Goal: Task Accomplishment & Management: Manage account settings

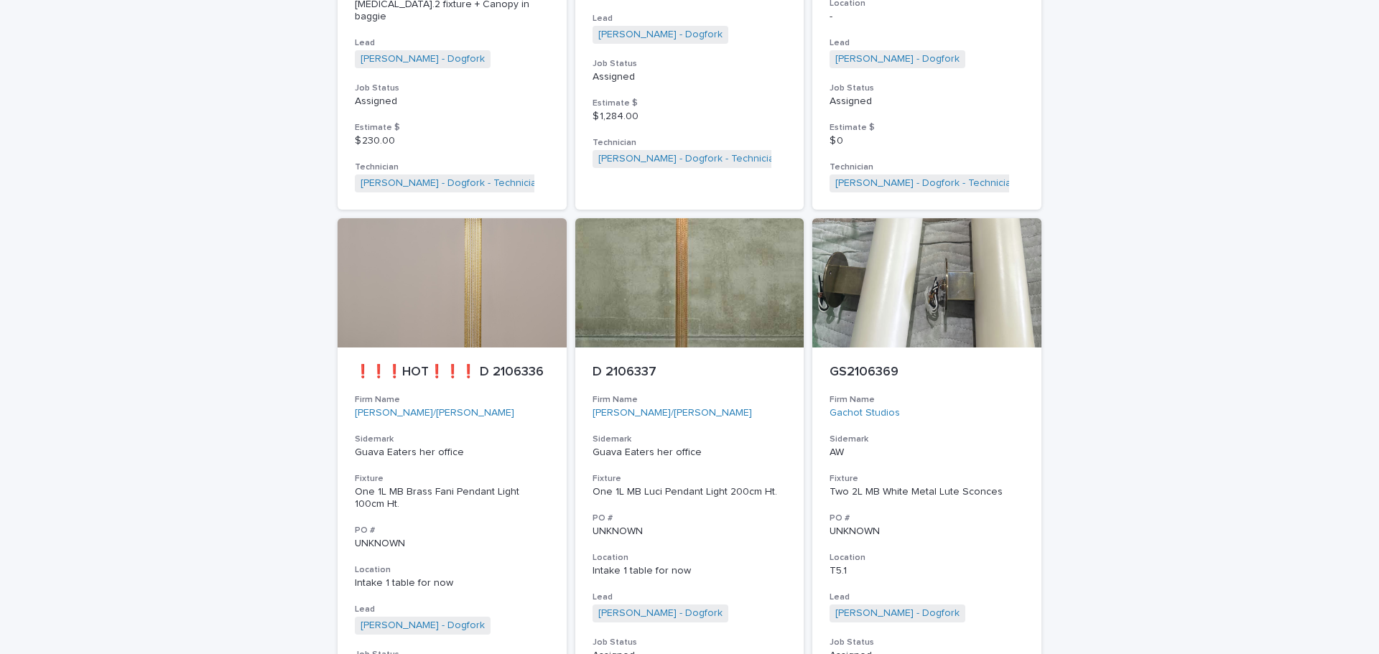
scroll to position [2944, 0]
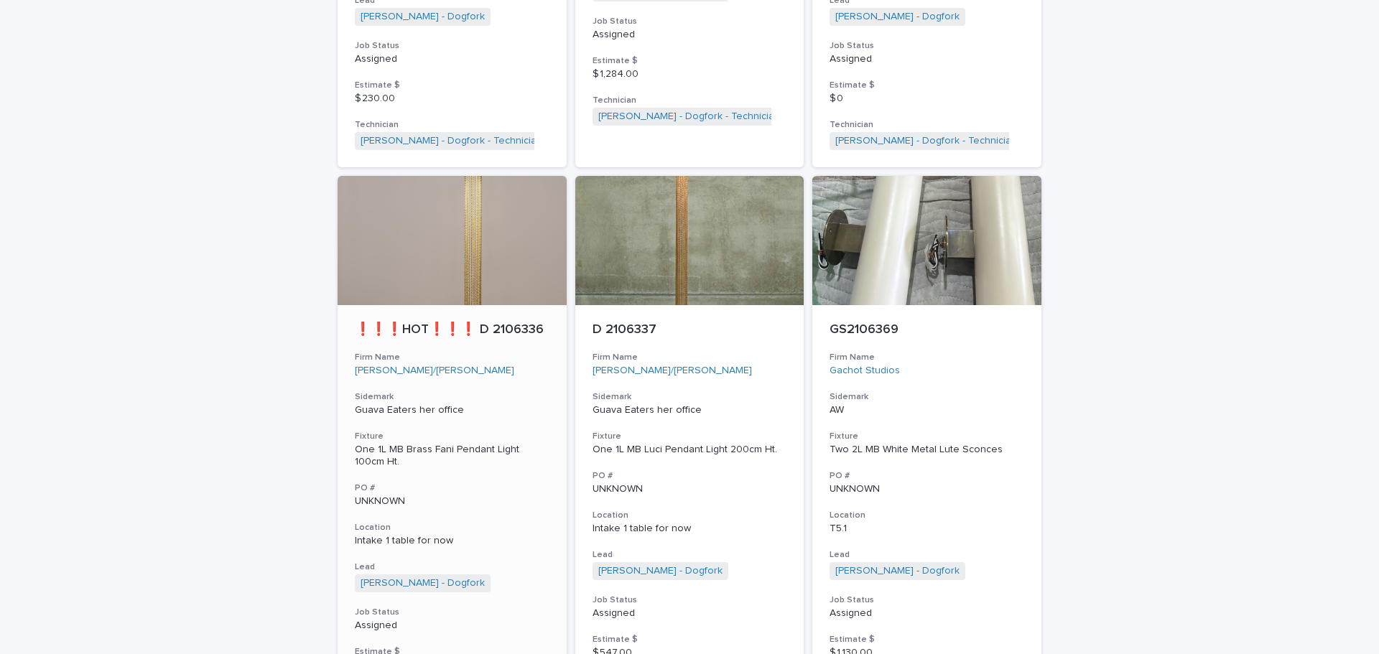
click at [388, 456] on div "One 1L MB Brass Fani Pendant Light 100cm Ht." at bounding box center [452, 456] width 195 height 24
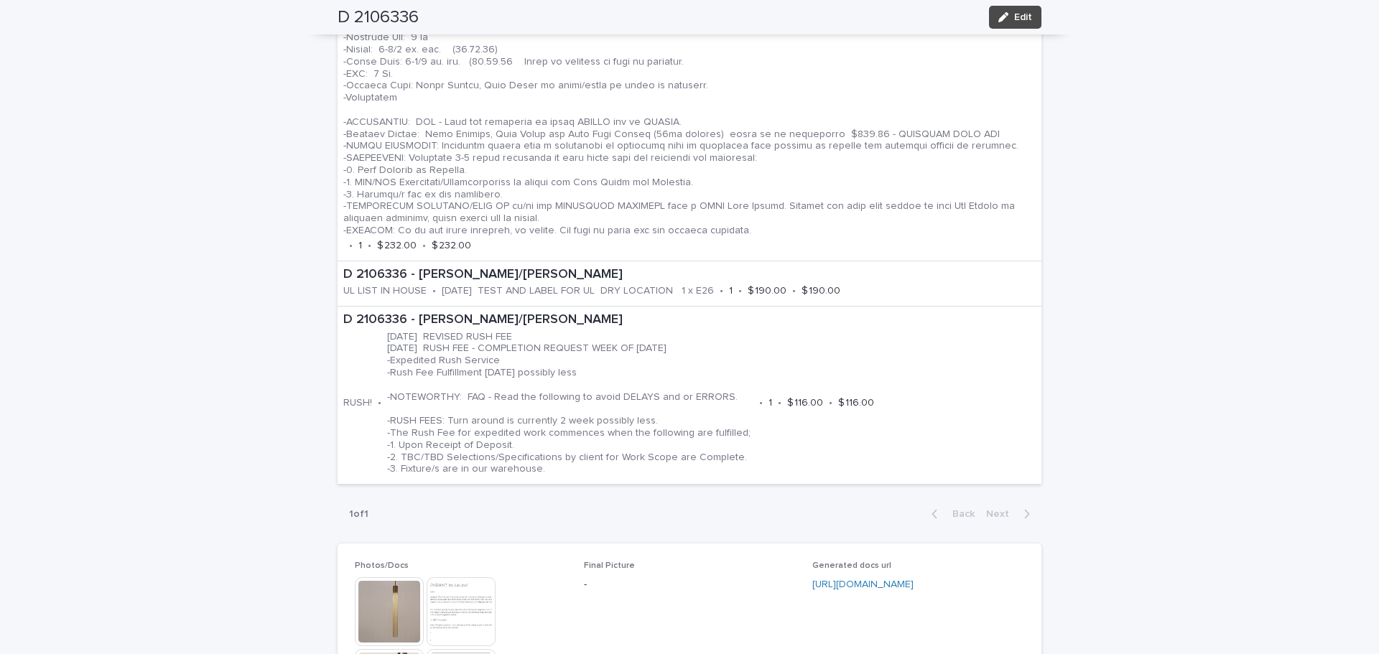
scroll to position [933, 0]
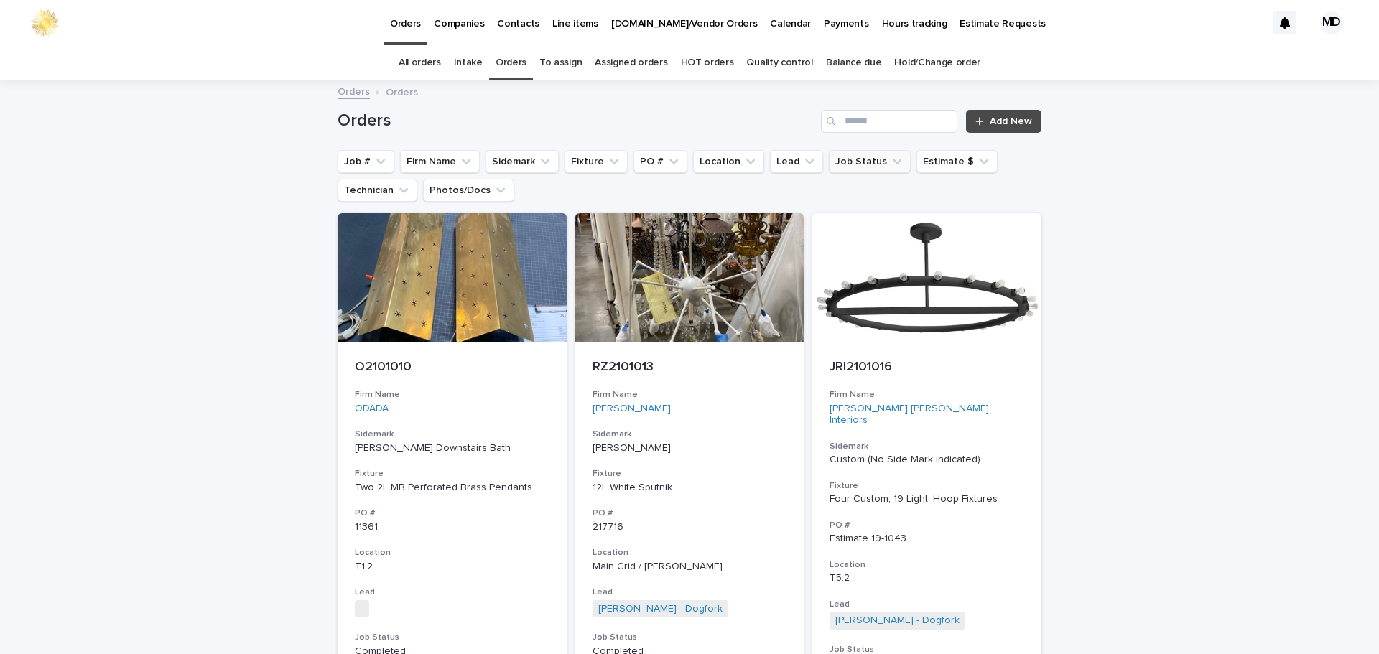
click at [852, 169] on button "Job Status" at bounding box center [870, 161] width 82 height 23
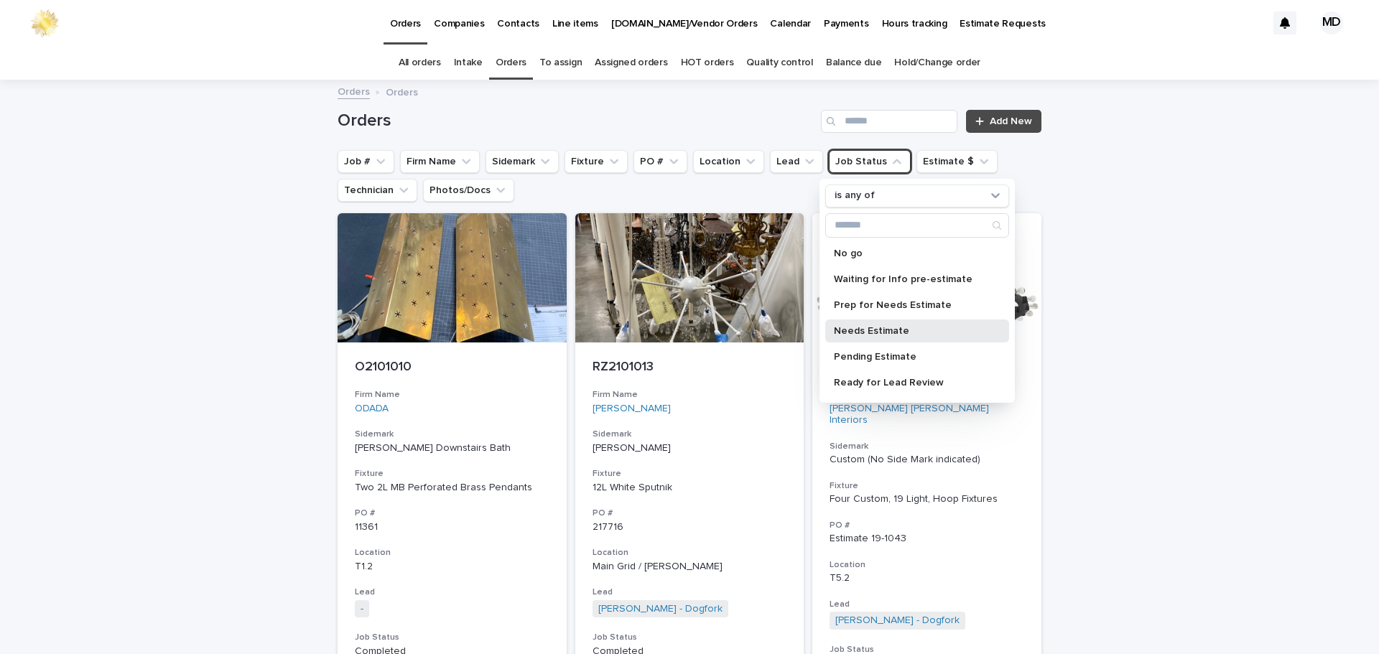
click at [841, 332] on p "Needs Estimate" at bounding box center [910, 331] width 152 height 10
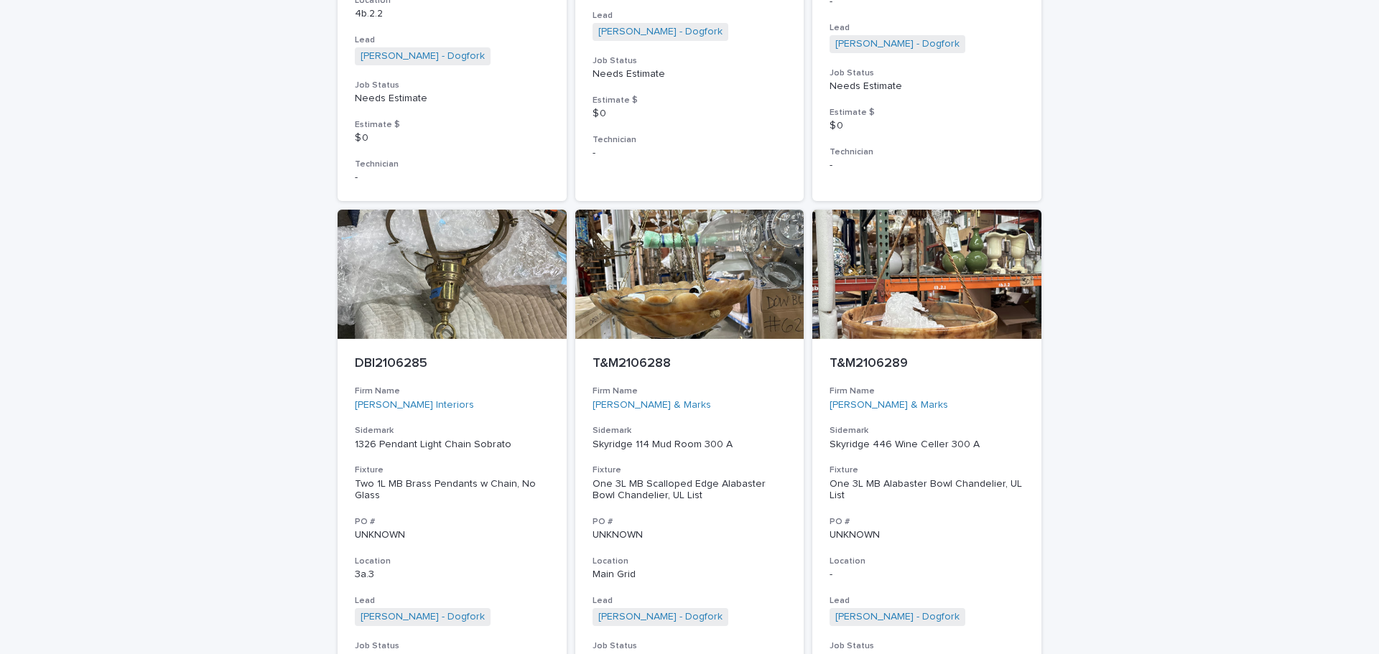
scroll to position [3590, 0]
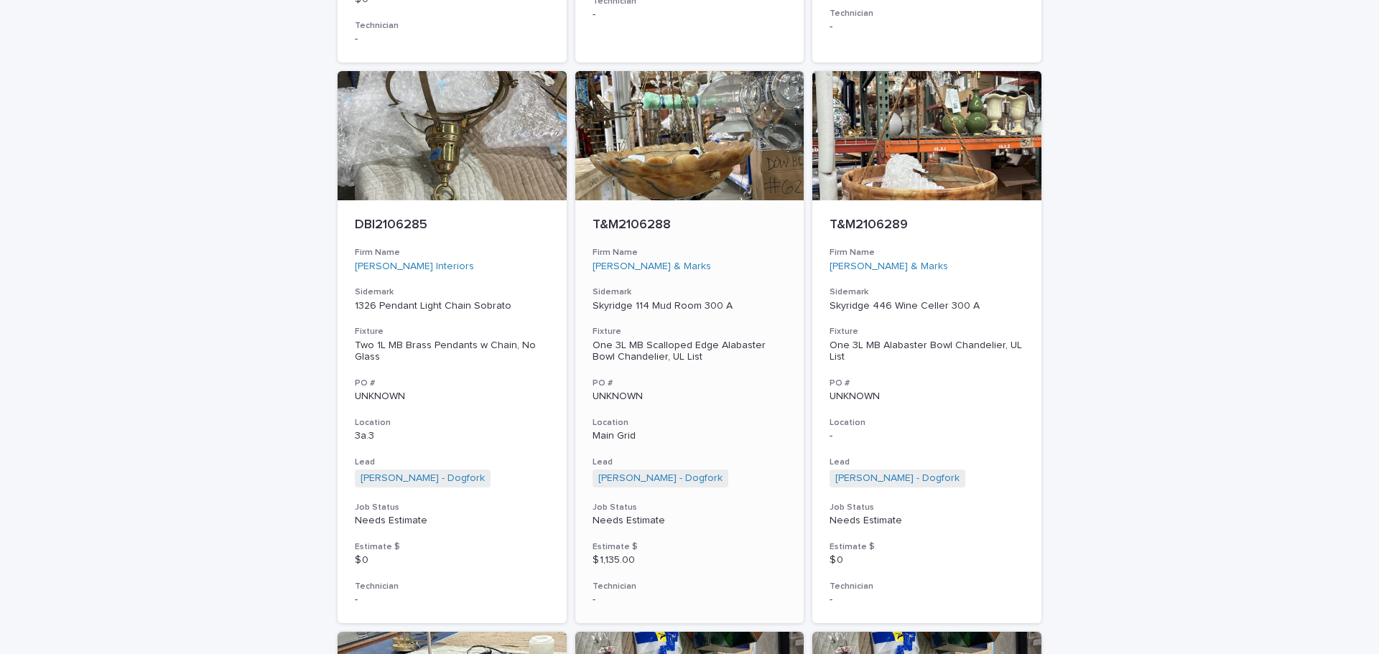
click at [681, 344] on div "One 3L MB Scalloped Edge Alabaster Bowl Chandelier, UL List" at bounding box center [689, 352] width 195 height 24
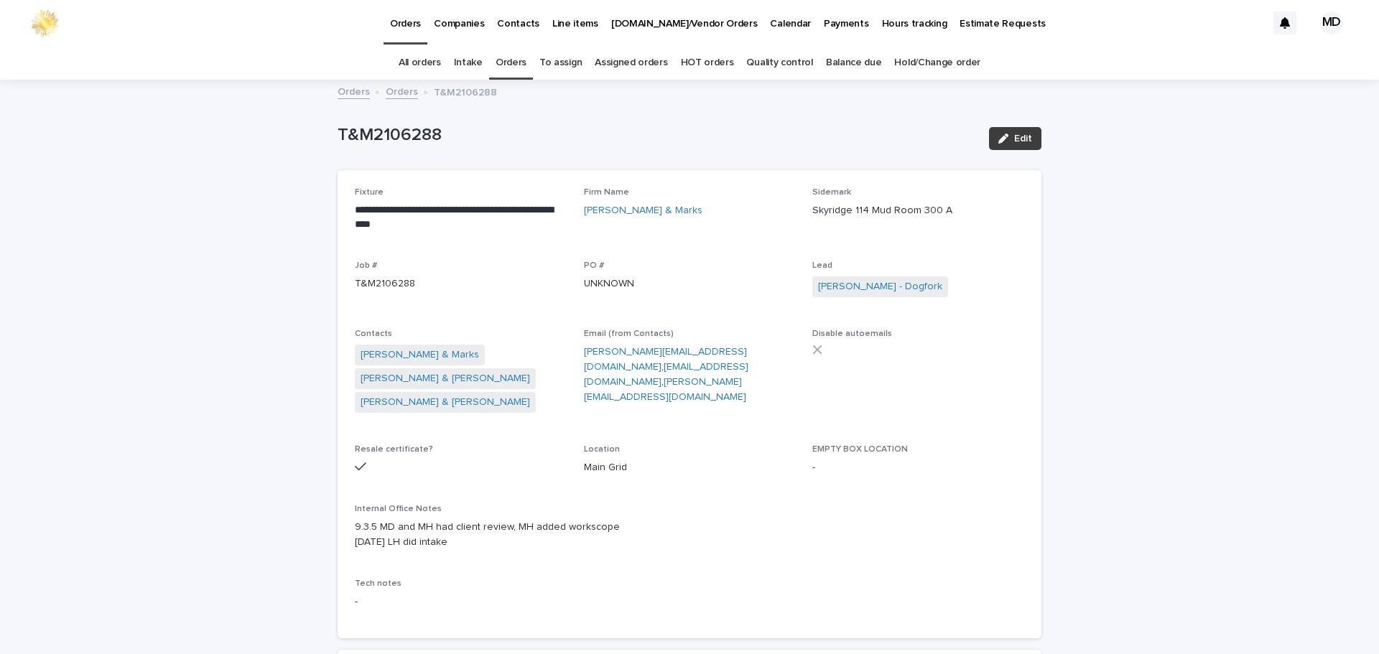
click at [1007, 141] on div "button" at bounding box center [1006, 139] width 16 height 10
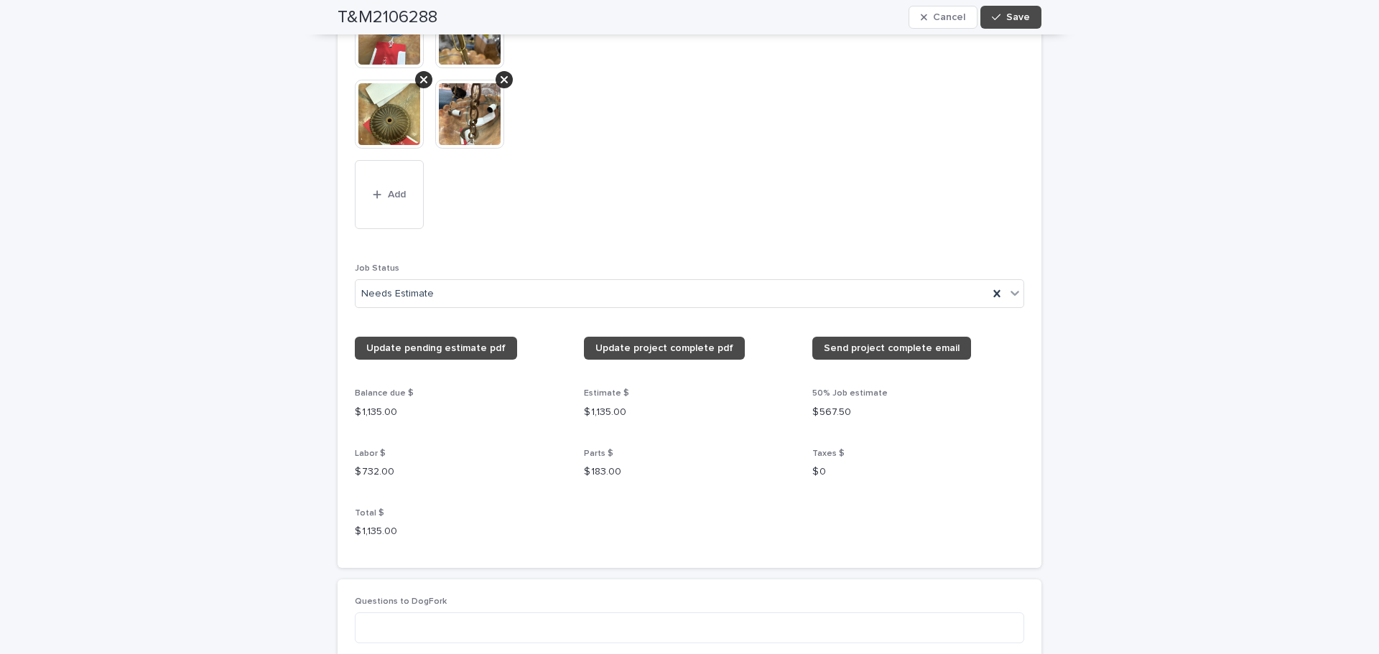
scroll to position [1436, 0]
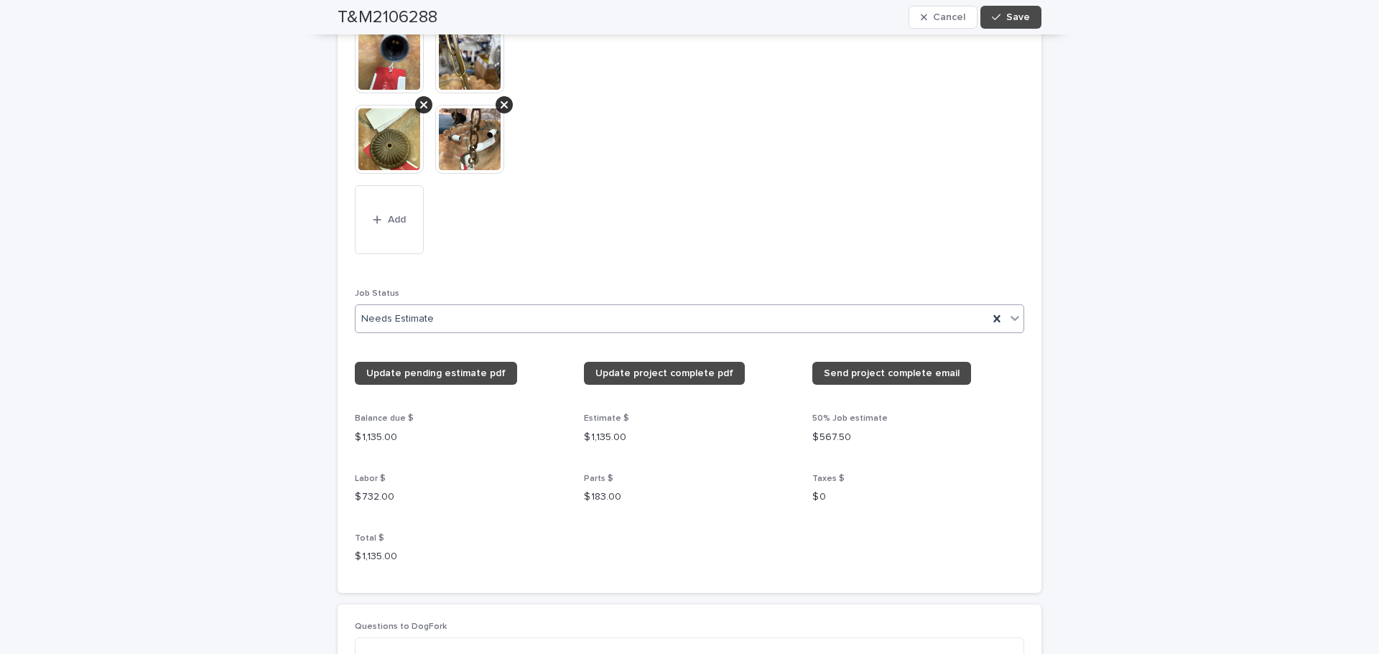
click at [1010, 317] on icon at bounding box center [1014, 319] width 9 height 5
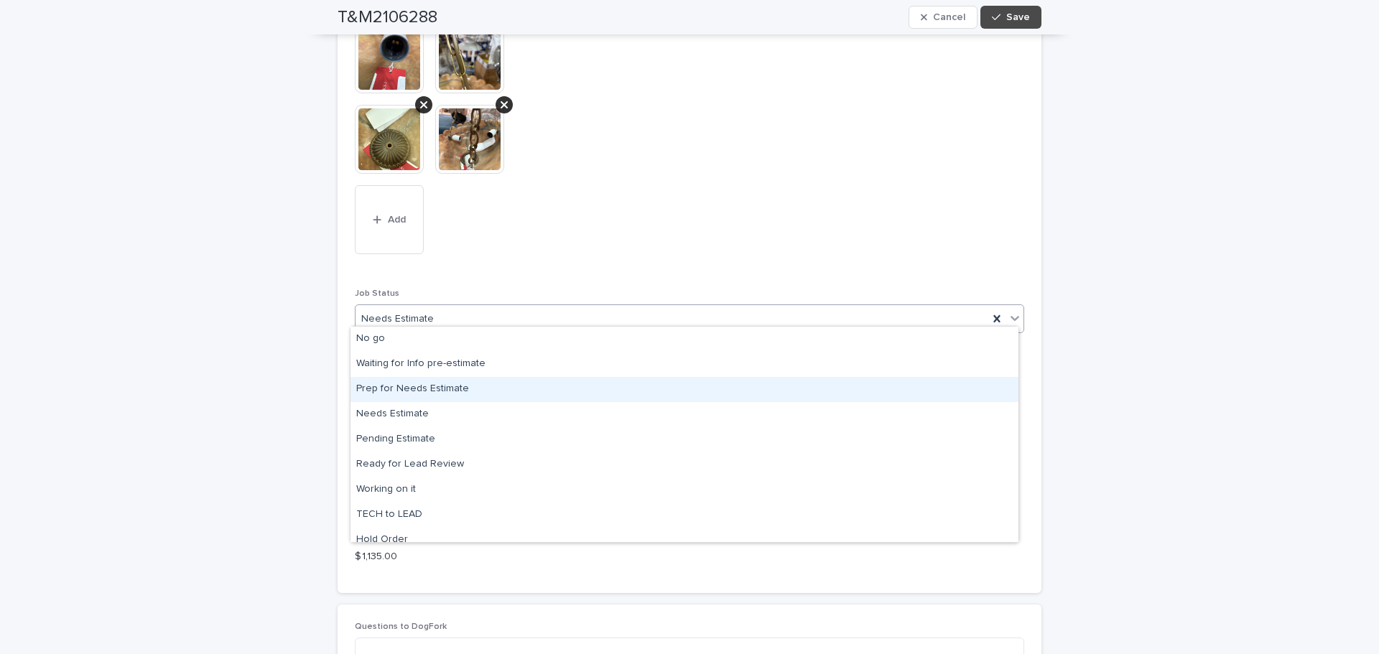
click at [432, 389] on div "Prep for Needs Estimate" at bounding box center [684, 389] width 668 height 25
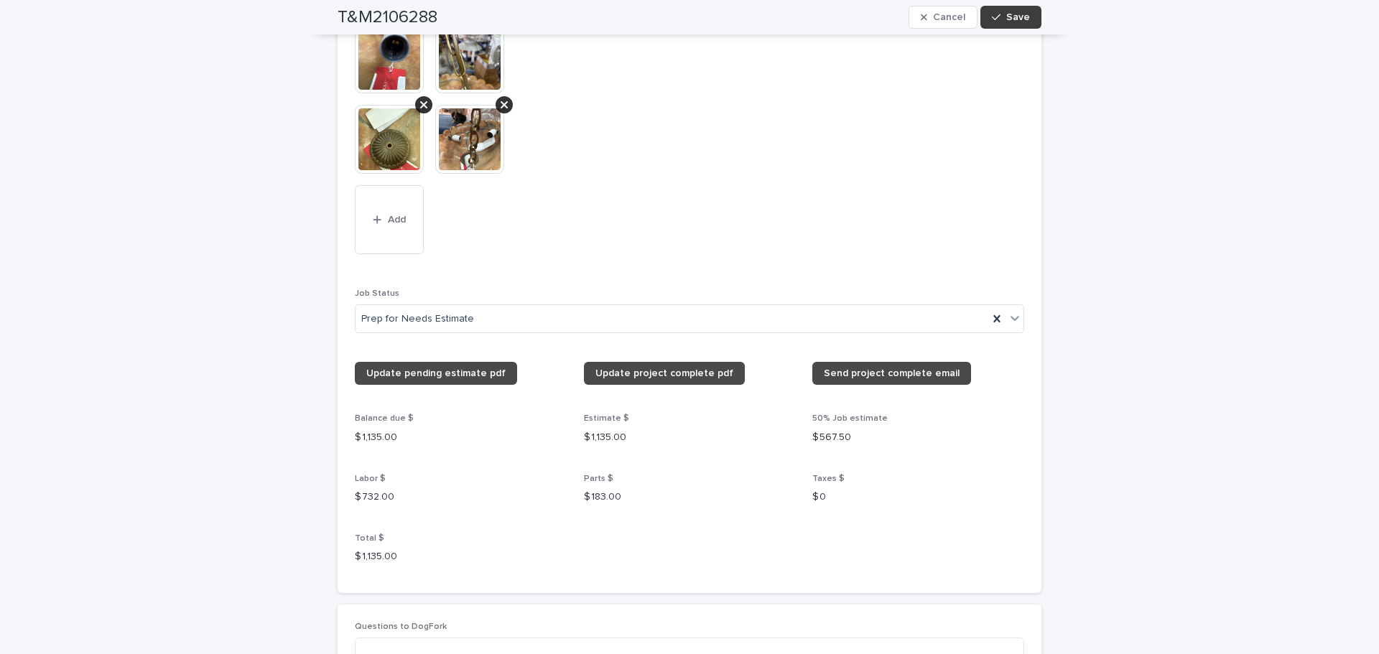
click at [994, 19] on icon "button" at bounding box center [996, 17] width 9 height 10
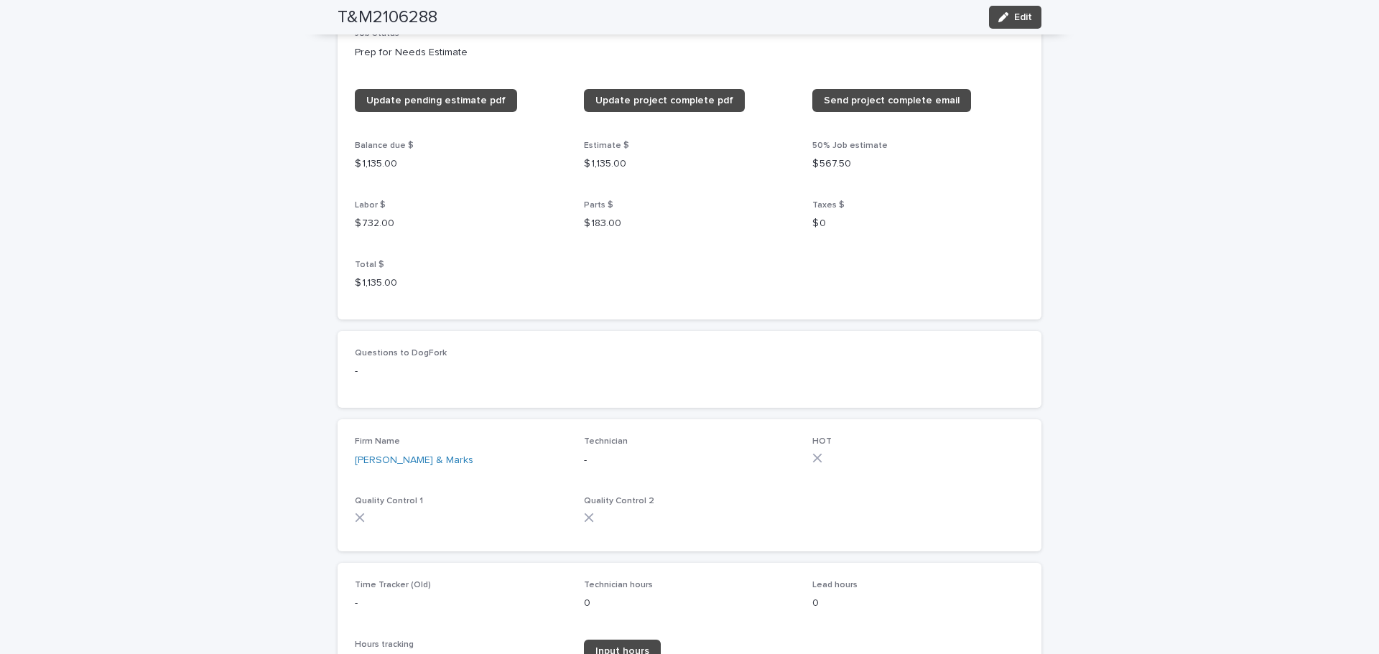
scroll to position [1254, 0]
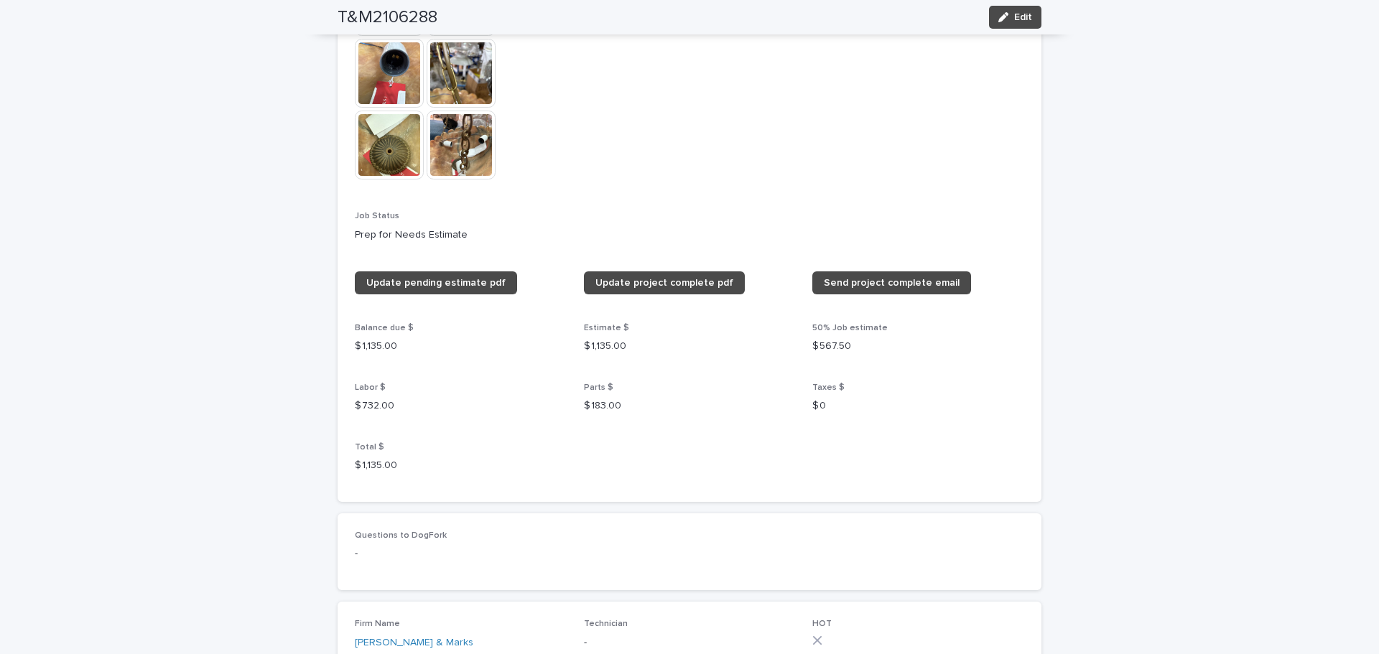
click at [998, 19] on icon "button" at bounding box center [1003, 17] width 10 height 10
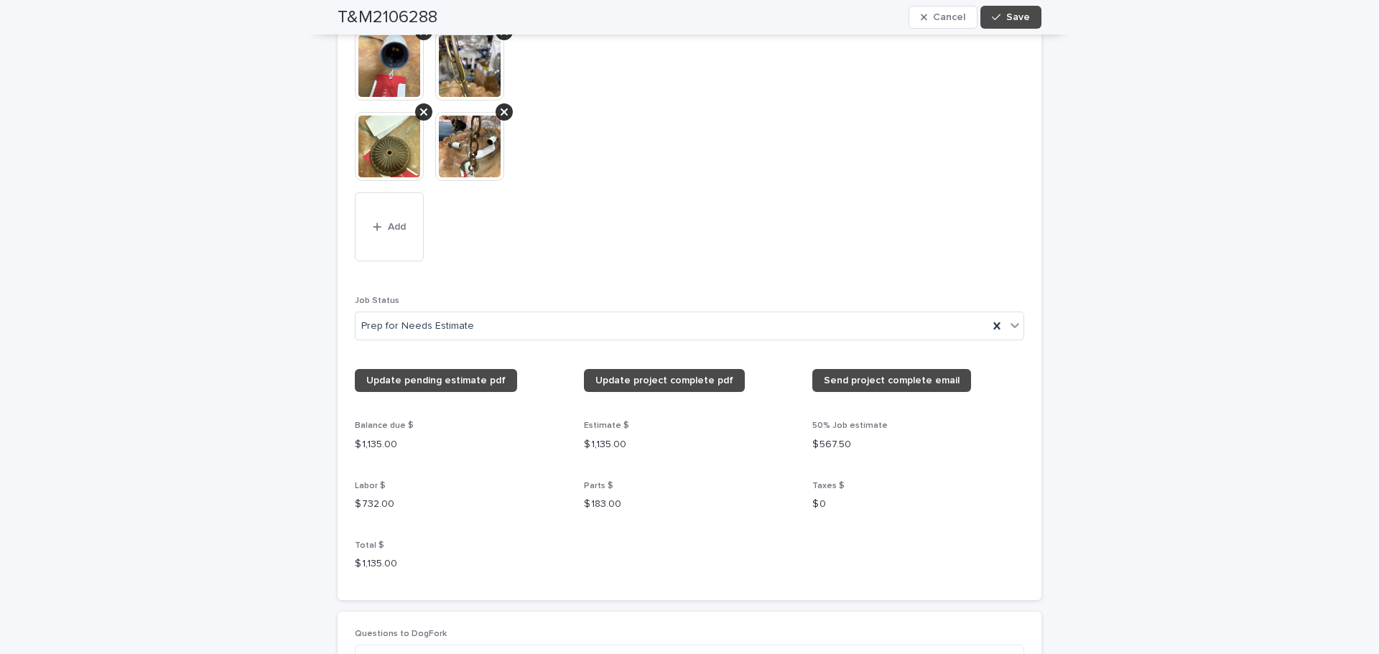
scroll to position [1424, 0]
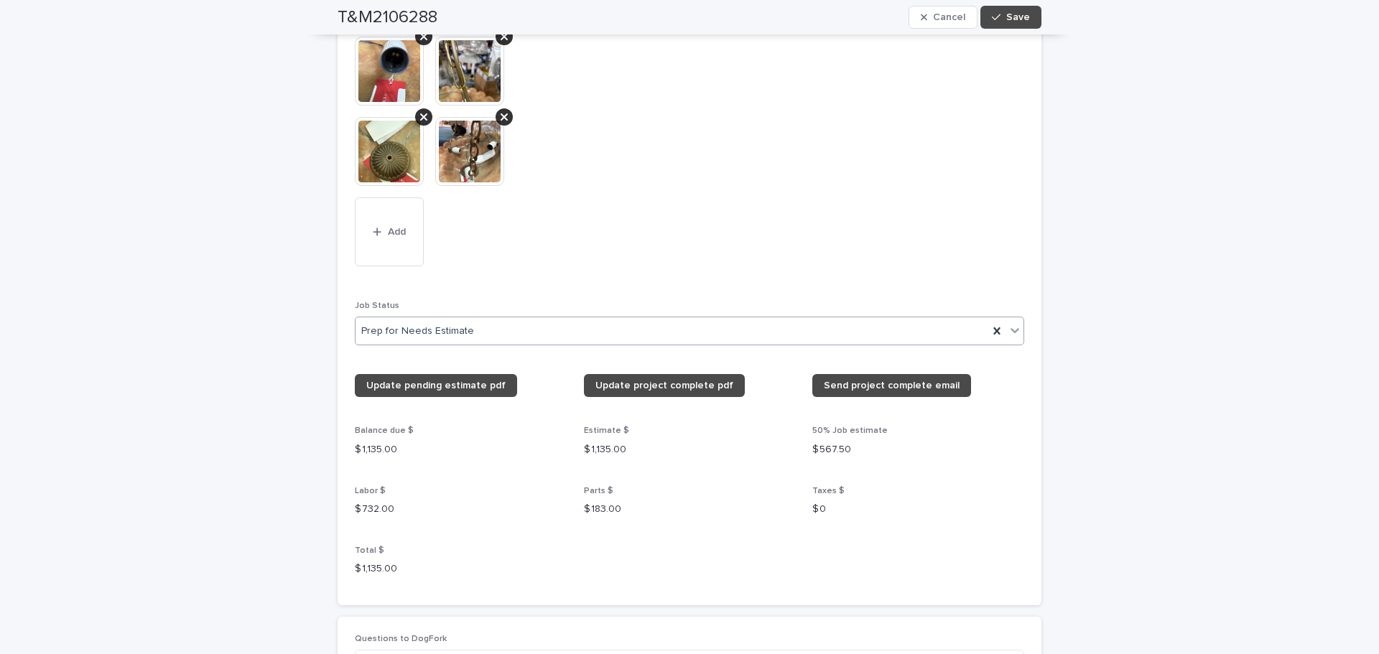
click at [1009, 323] on icon at bounding box center [1014, 330] width 14 height 14
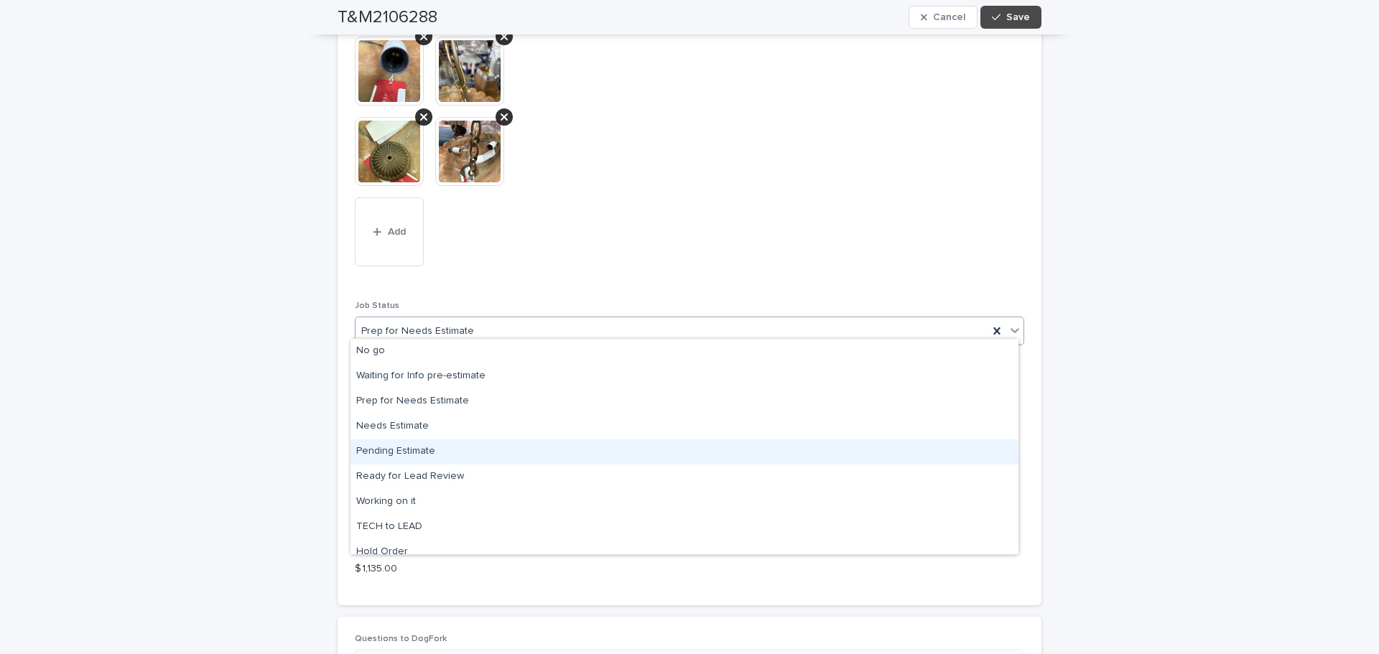
click at [401, 444] on div "Pending Estimate" at bounding box center [684, 451] width 668 height 25
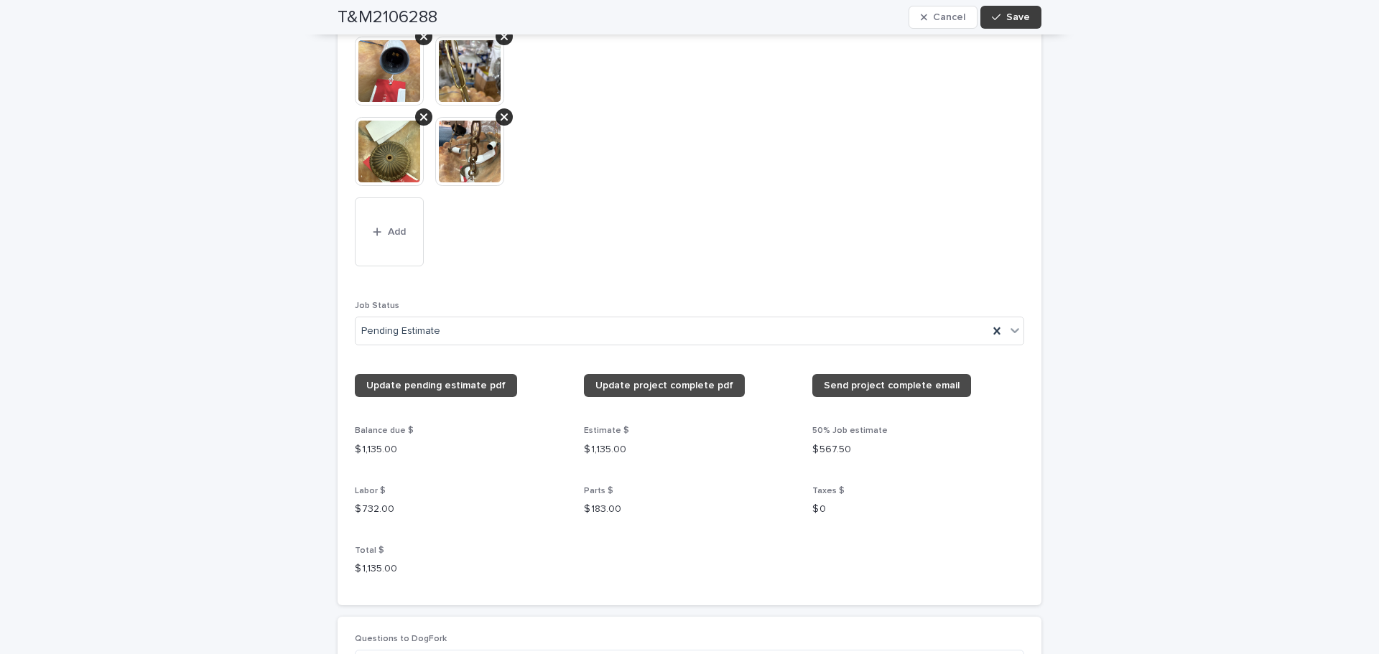
click at [994, 14] on icon "button" at bounding box center [996, 17] width 9 height 10
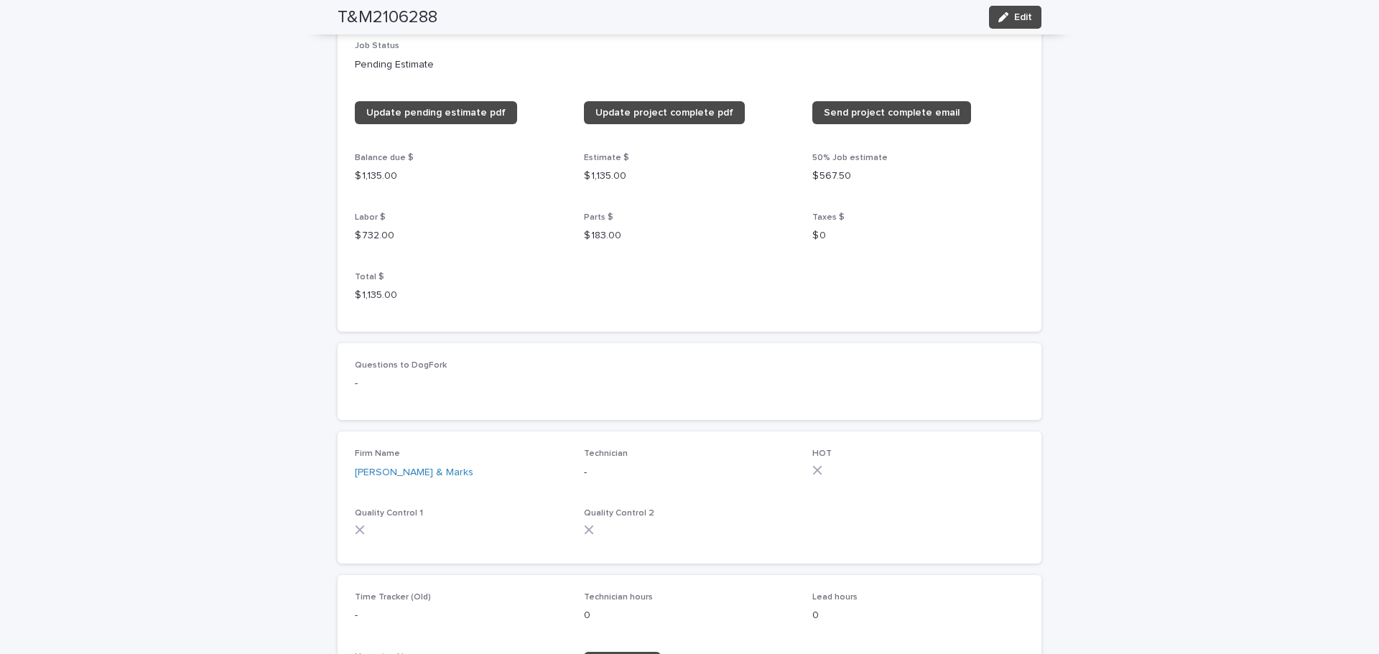
scroll to position [1241, 0]
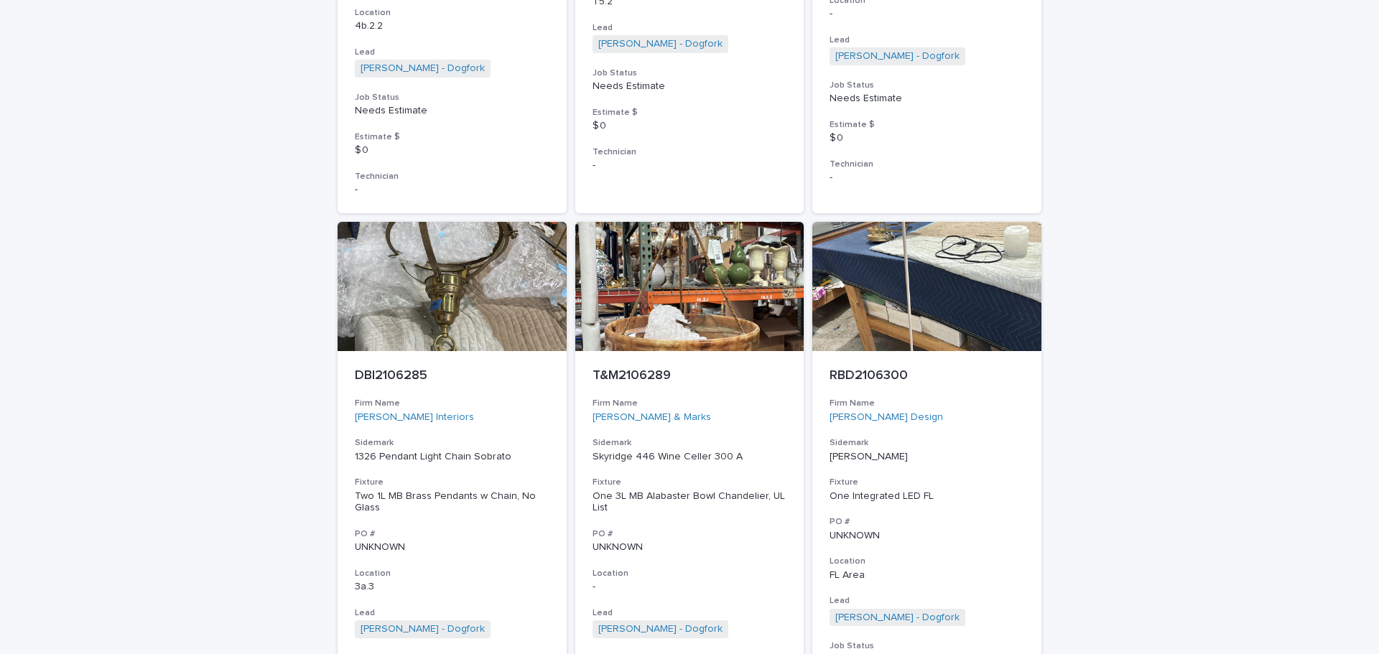
scroll to position [3492, 0]
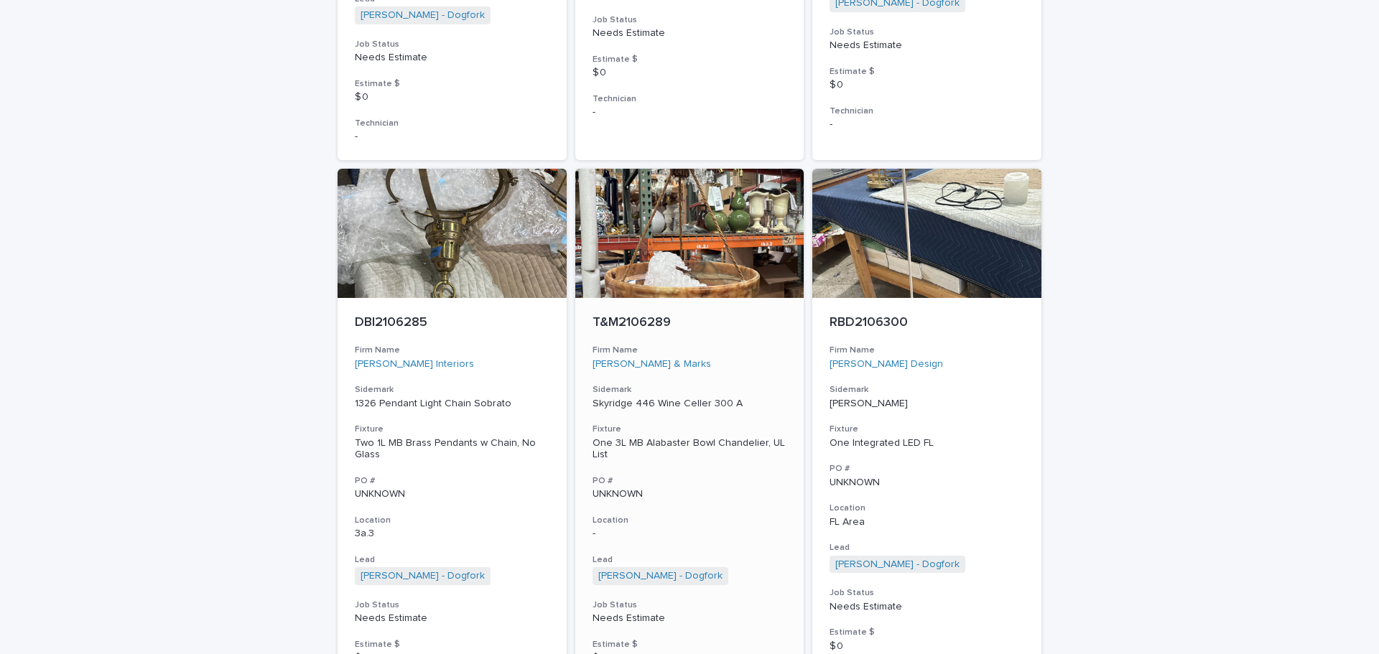
click at [658, 404] on p "Skyridge 446 Wine Celler 300 A" at bounding box center [689, 404] width 195 height 12
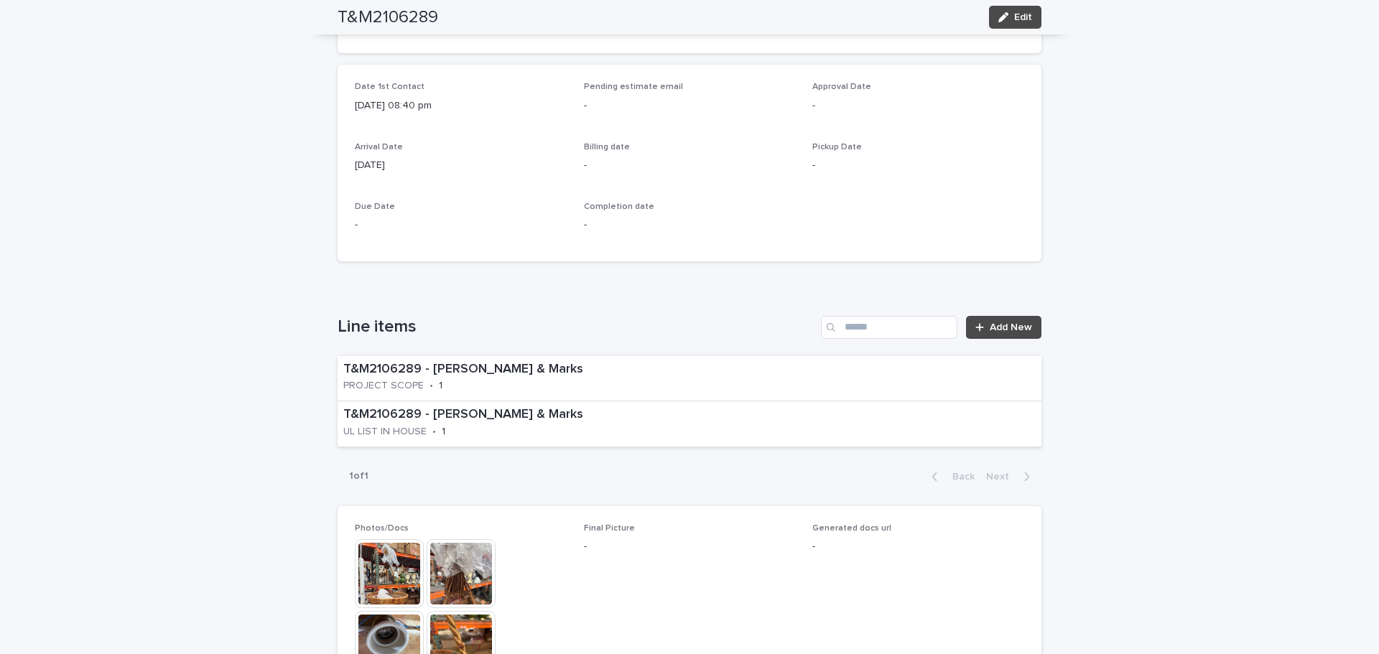
scroll to position [574, 0]
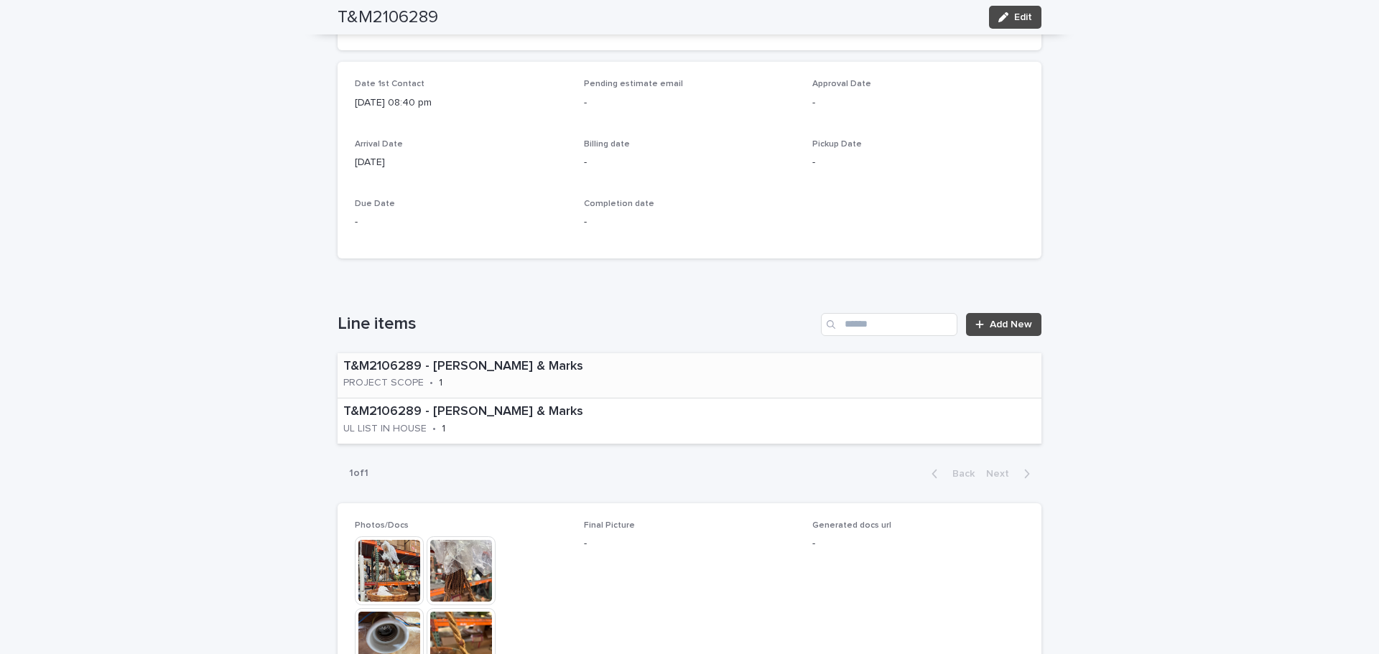
click at [455, 383] on div "T&M2106289 - Tucker & Marks PROJECT SCOPE • 1" at bounding box center [512, 375] width 350 height 45
